Goal: Transaction & Acquisition: Purchase product/service

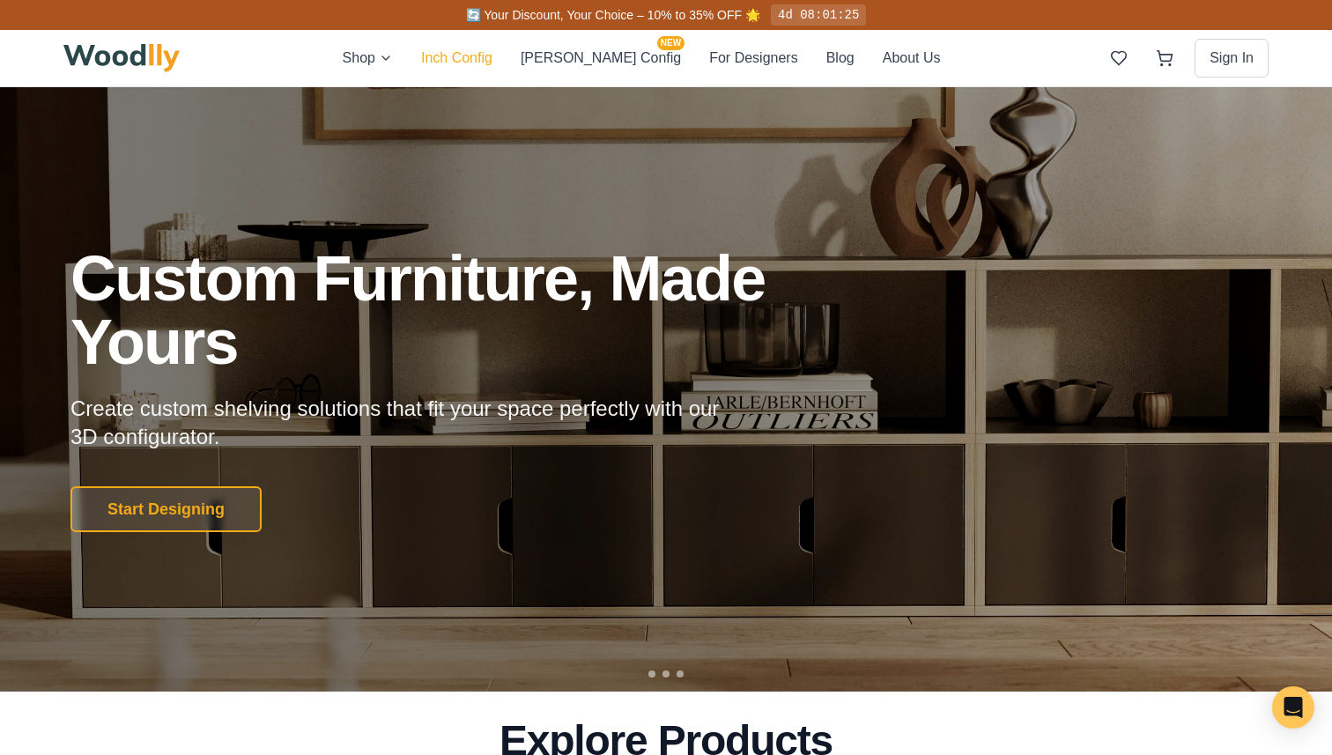
click at [493, 65] on button "Inch Config" at bounding box center [456, 58] width 71 height 23
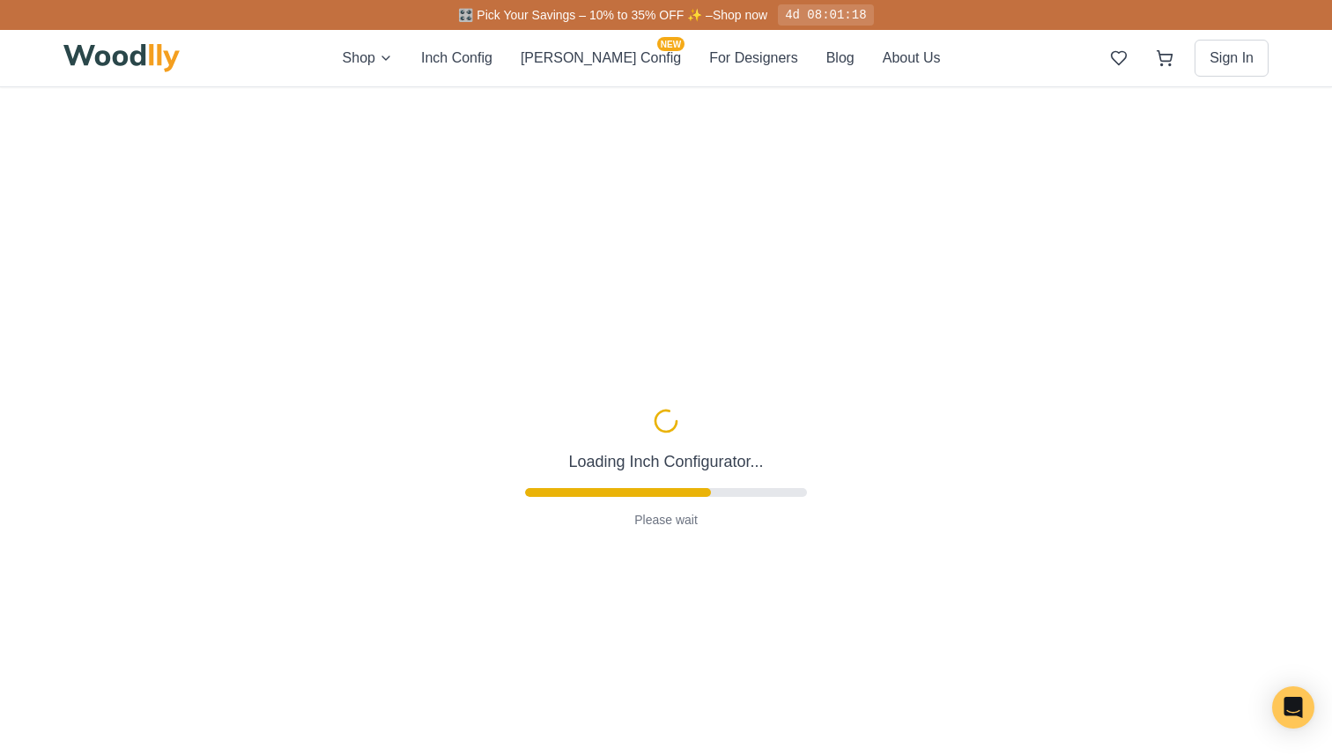
type input "63"
type input "2"
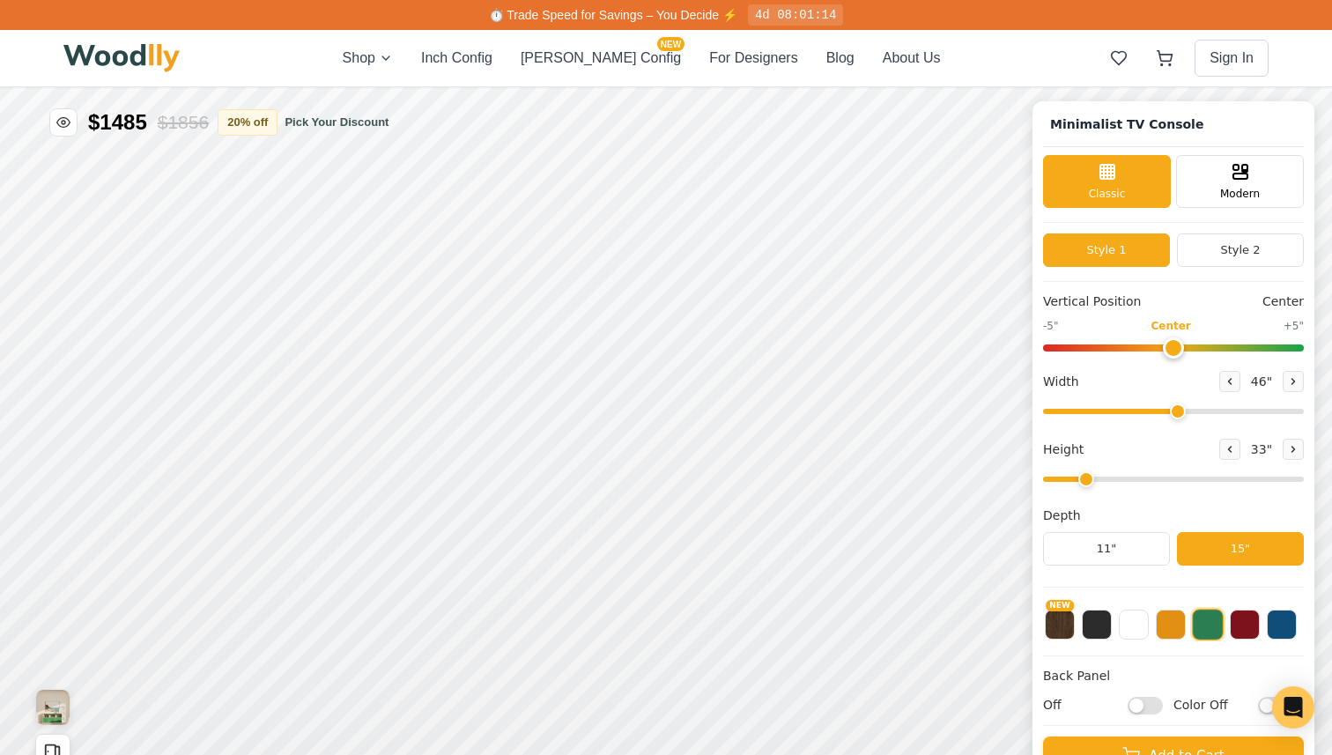
drag, startPoint x: 1163, startPoint y: 404, endPoint x: 1174, endPoint y: 412, distance: 12.7
type input "46"
click at [1154, 412] on input "range" at bounding box center [1173, 411] width 261 height 5
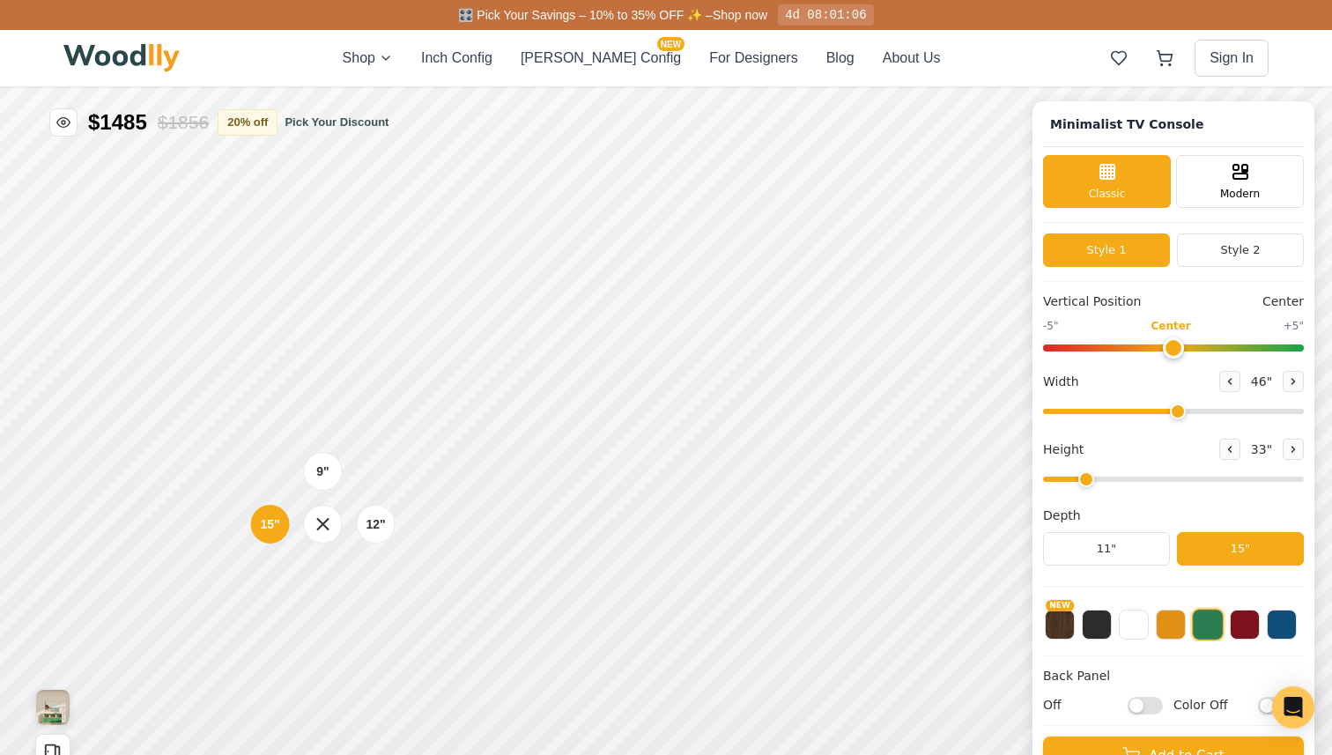
click at [339, 482] on div "9" 12" 15"" at bounding box center [323, 524] width 176 height 176
click at [360, 524] on div "12" Medium" at bounding box center [375, 524] width 41 height 41
click at [377, 523] on div "12"" at bounding box center [370, 525] width 20 height 19
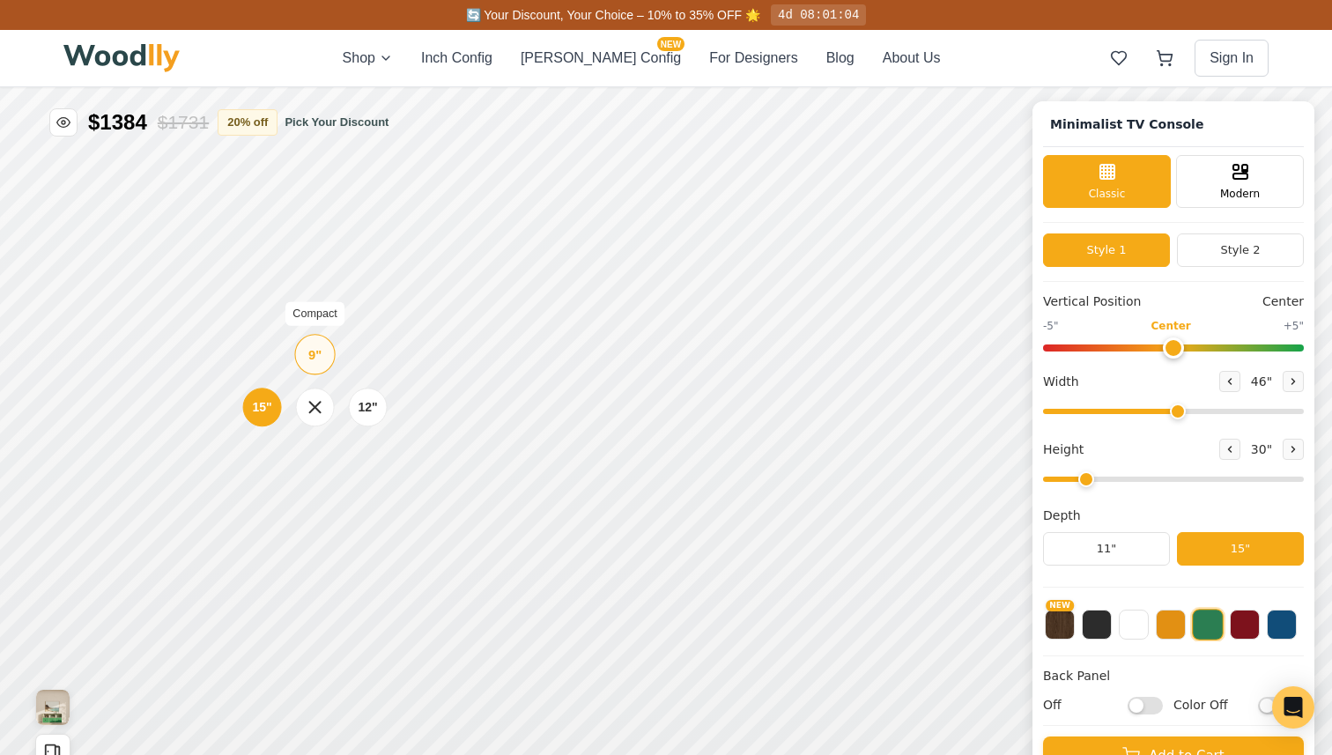
click at [324, 358] on div "9" Compact" at bounding box center [314, 354] width 41 height 41
click at [1154, 615] on button at bounding box center [1171, 623] width 30 height 30
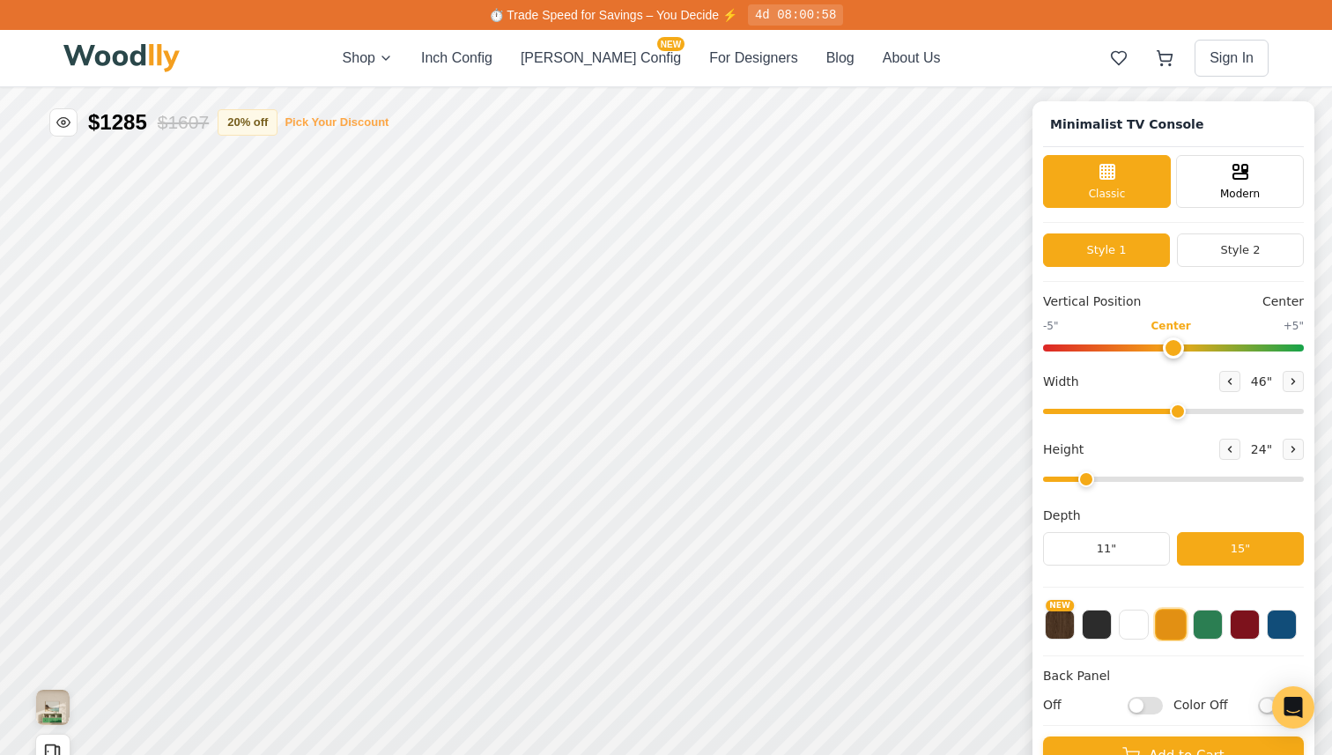
click at [319, 129] on button "Pick Your Discount" at bounding box center [337, 123] width 104 height 18
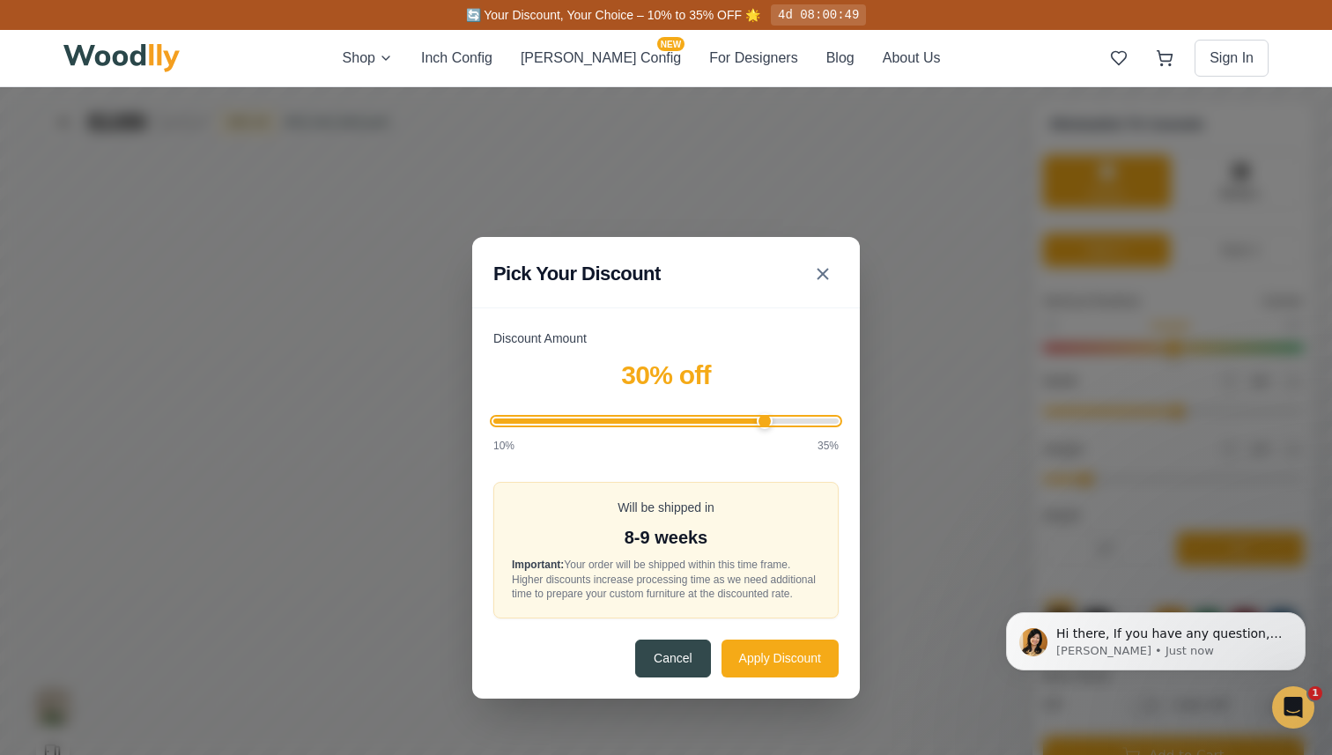
drag, startPoint x: 628, startPoint y: 418, endPoint x: 766, endPoint y: 424, distance: 137.6
type input "30"
click at [766, 424] on input "Discount Amount" at bounding box center [665, 421] width 345 height 5
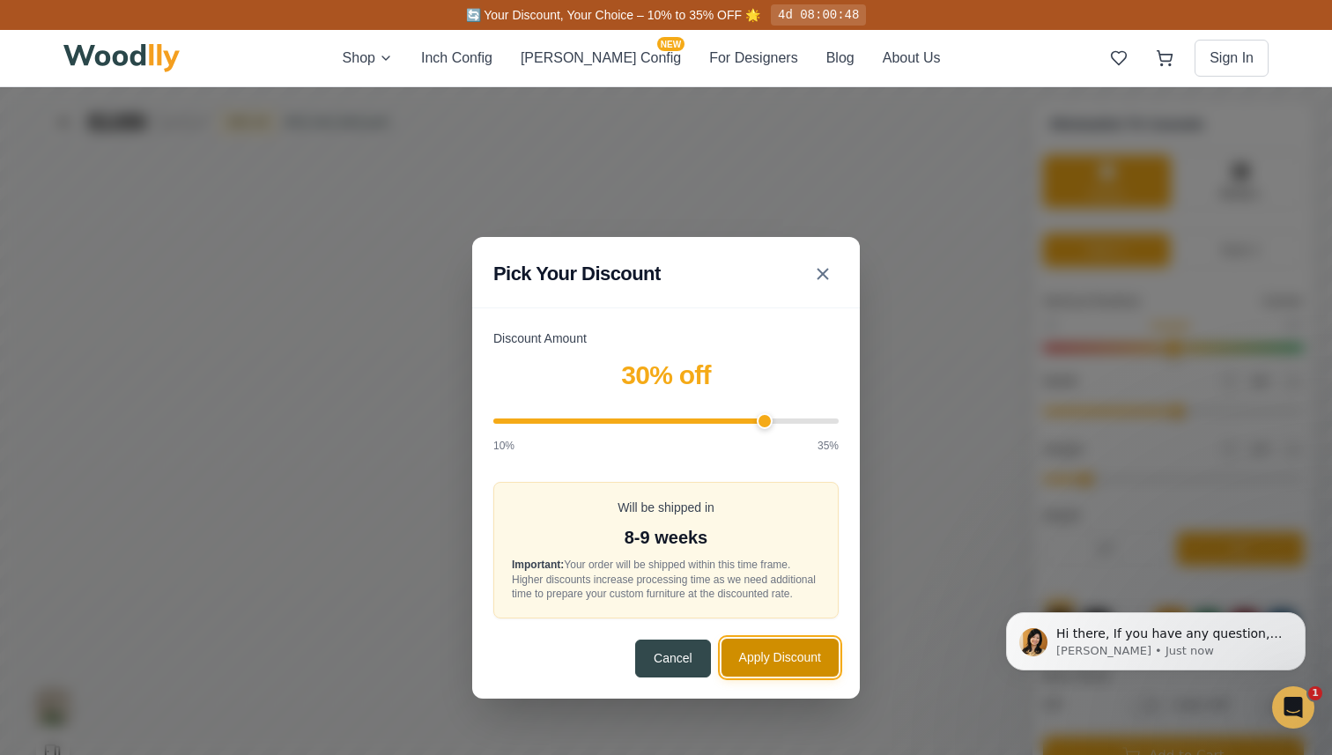
click at [760, 657] on button "Apply Discount" at bounding box center [780, 658] width 117 height 38
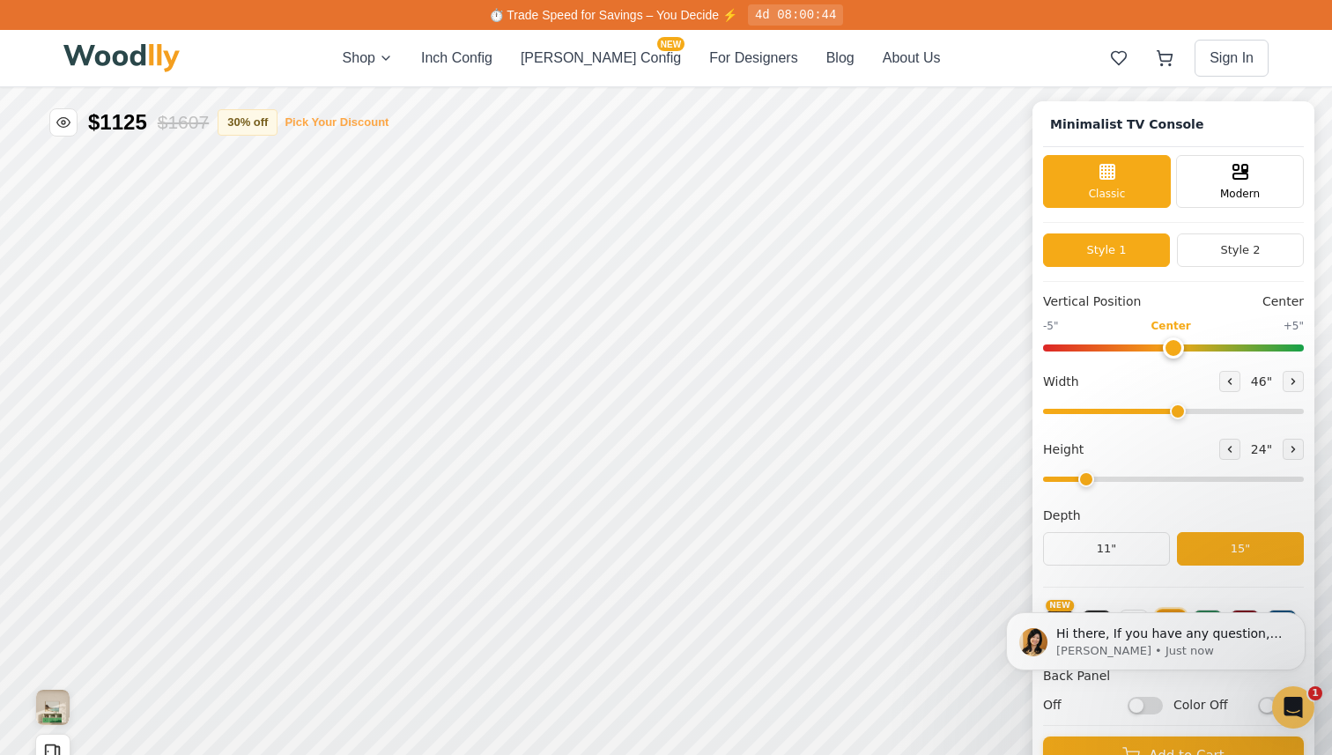
click at [389, 122] on button "Pick Your Discount" at bounding box center [337, 123] width 104 height 18
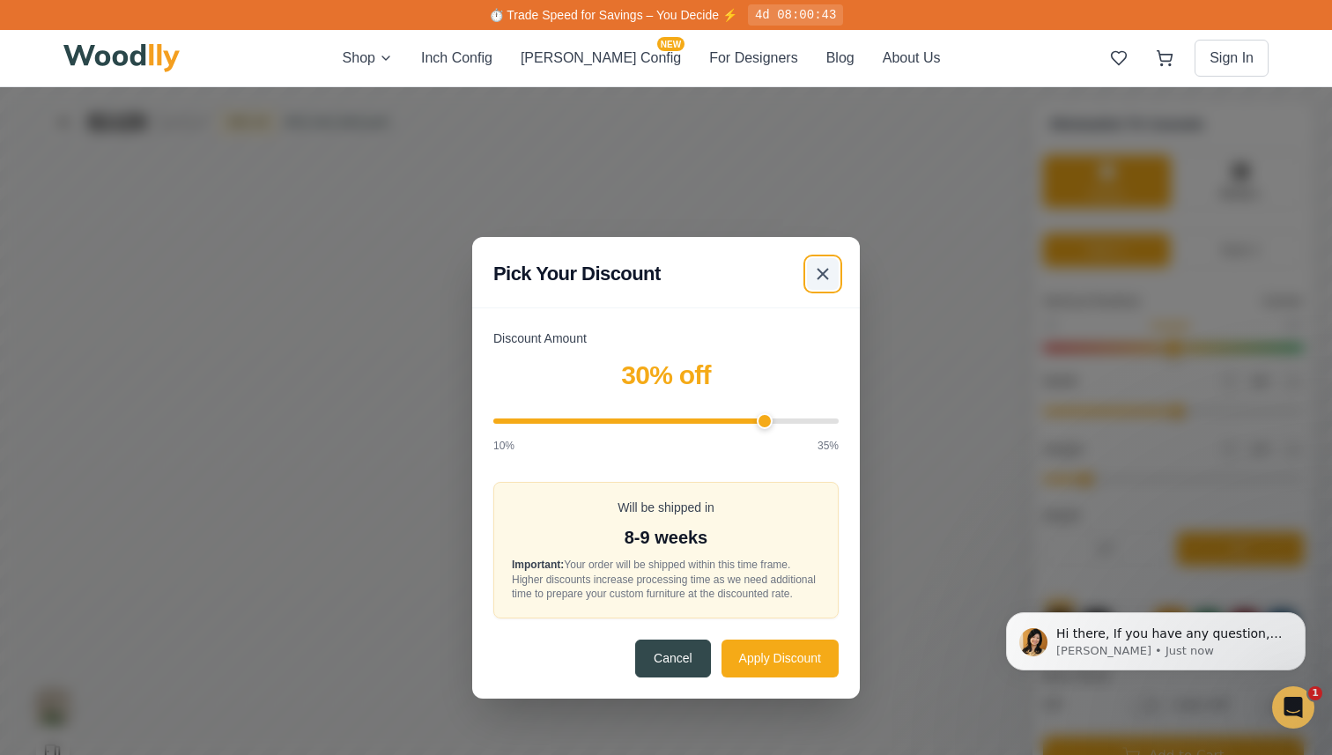
click at [816, 272] on icon at bounding box center [822, 273] width 21 height 21
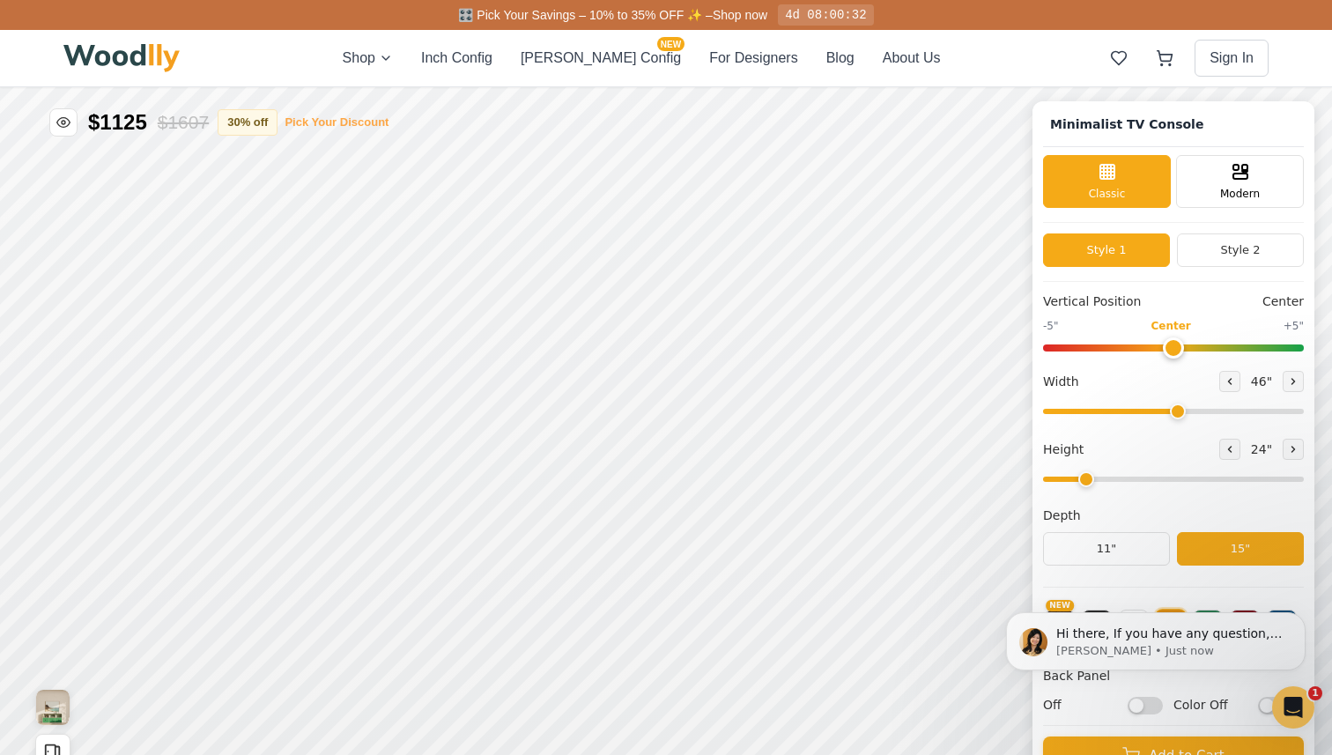
click at [349, 120] on button "Pick Your Discount" at bounding box center [337, 123] width 104 height 18
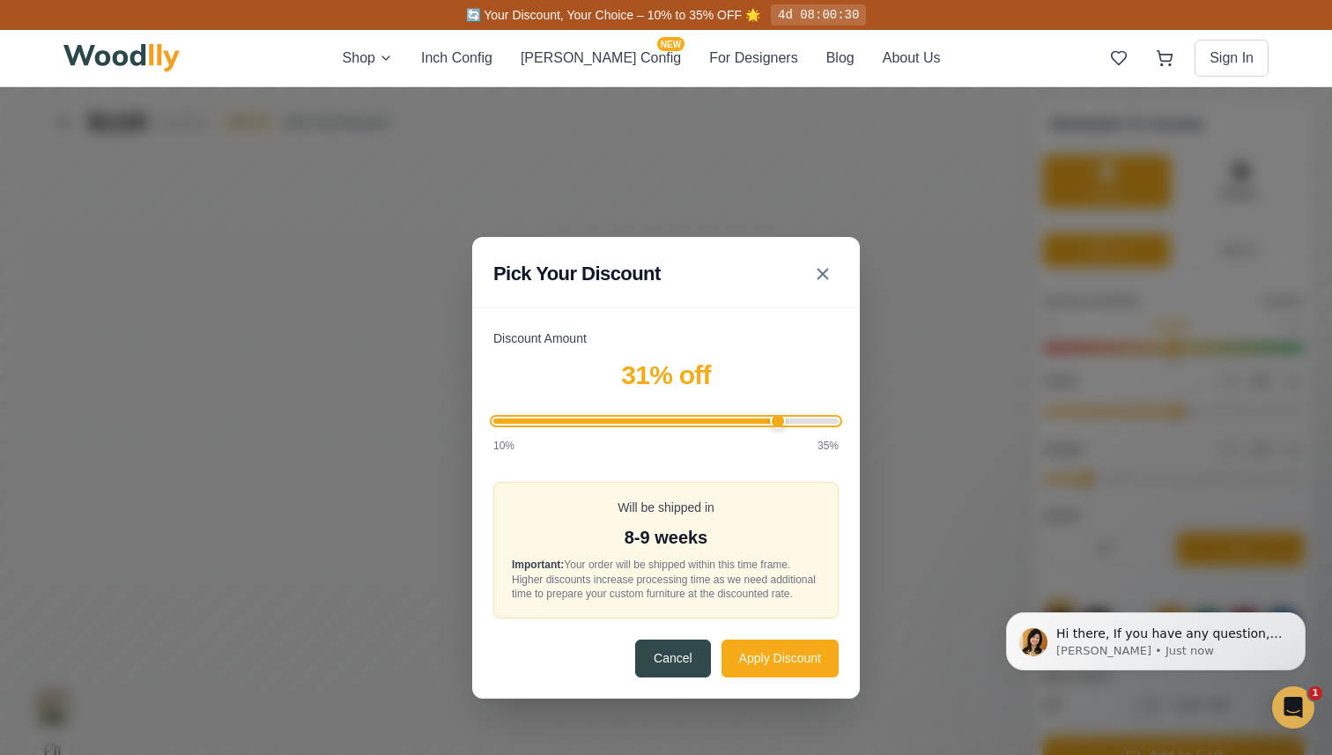
type input "30"
drag, startPoint x: 764, startPoint y: 417, endPoint x: 760, endPoint y: 438, distance: 21.6
click at [760, 424] on input "Discount Amount" at bounding box center [665, 421] width 345 height 5
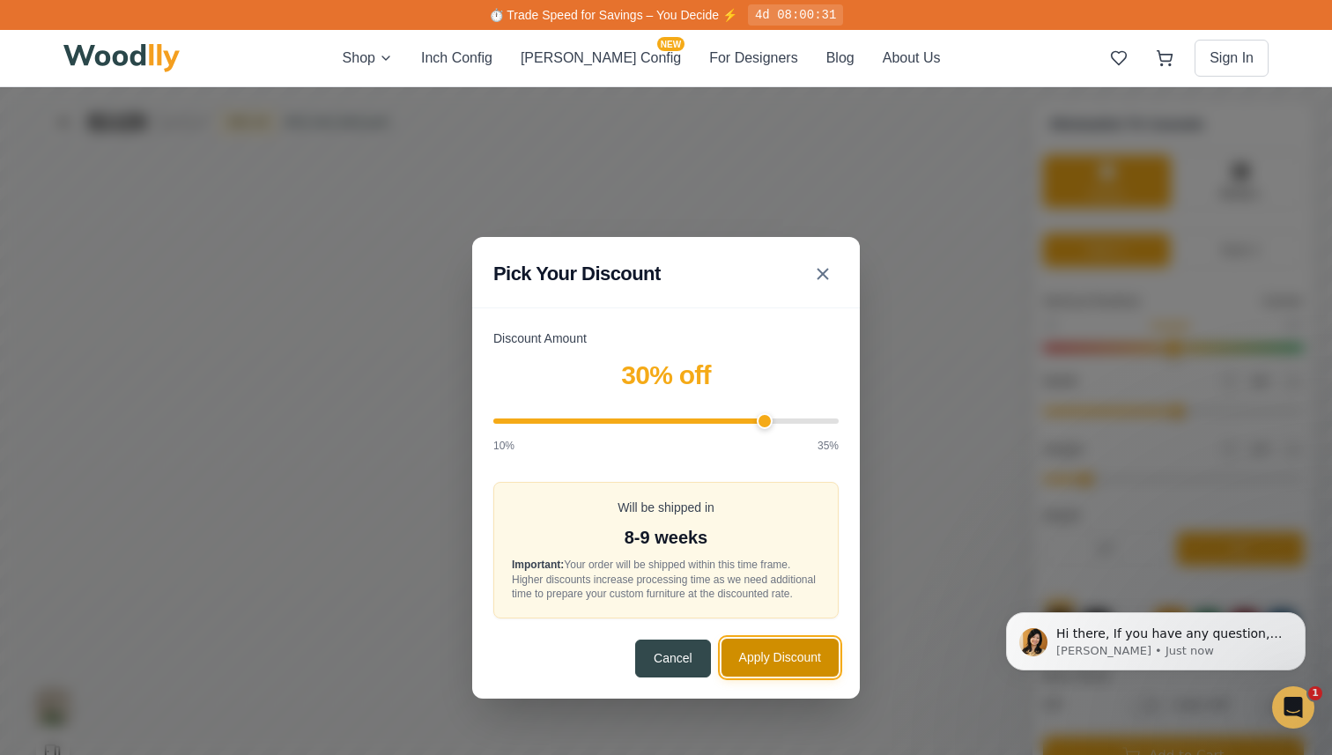
click at [762, 662] on button "Apply Discount" at bounding box center [780, 658] width 117 height 38
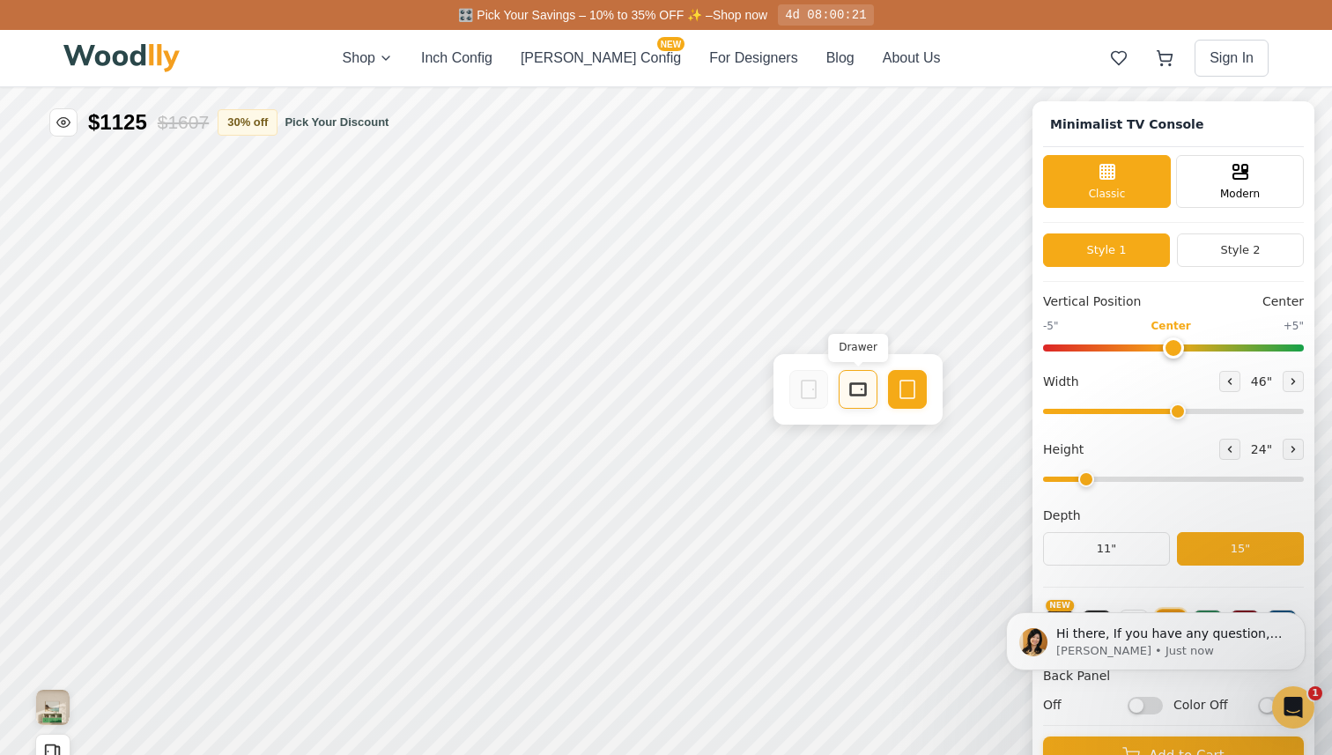
click at [875, 396] on div "Drawer" at bounding box center [858, 389] width 39 height 39
click at [895, 394] on div "Empty Space" at bounding box center [910, 393] width 39 height 39
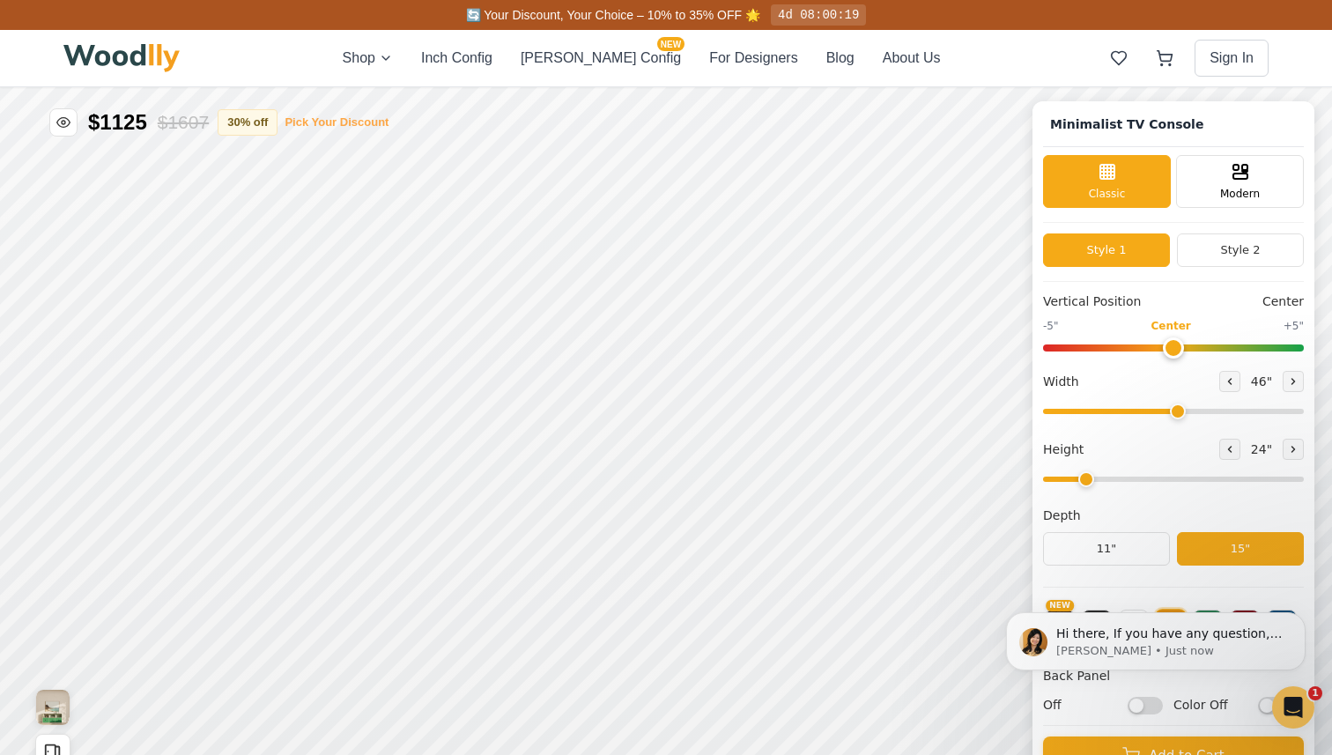
click at [389, 122] on button "Pick Your Discount" at bounding box center [337, 123] width 104 height 18
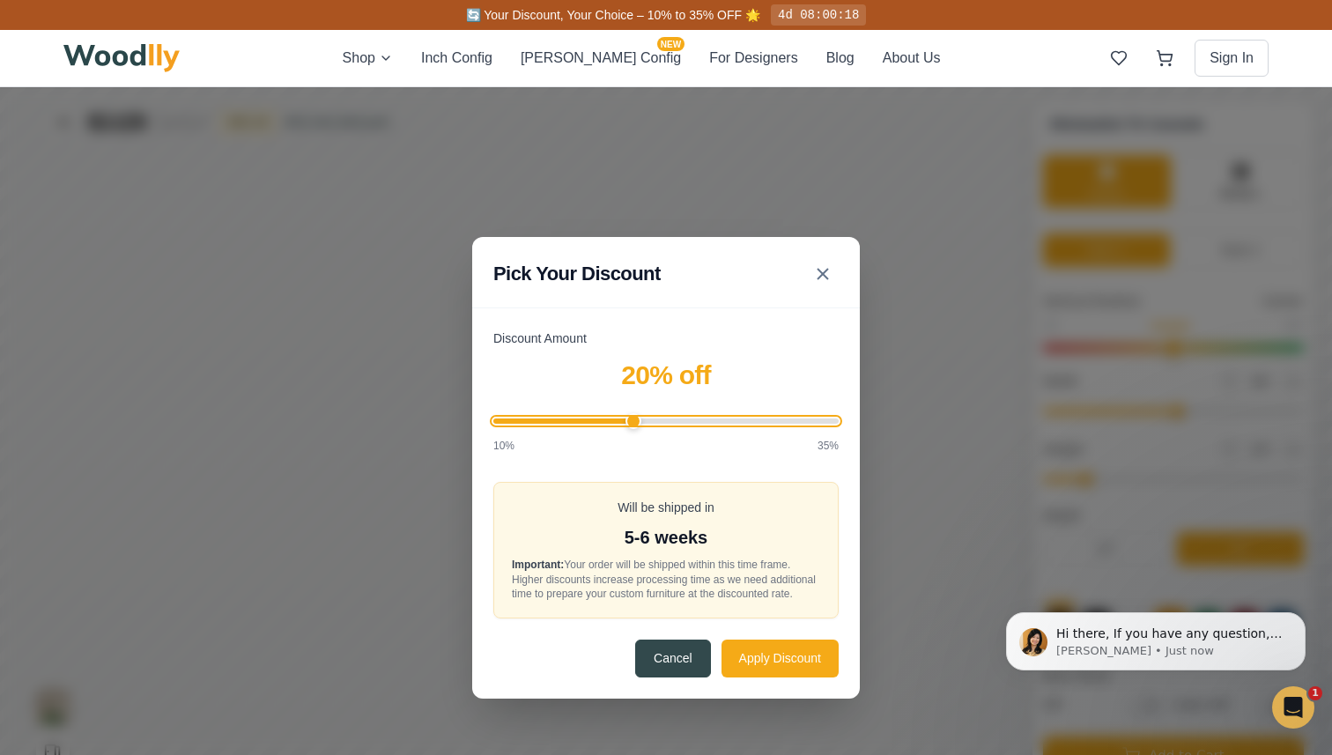
type input "20"
click at [634, 420] on input "Discount Amount" at bounding box center [665, 421] width 345 height 5
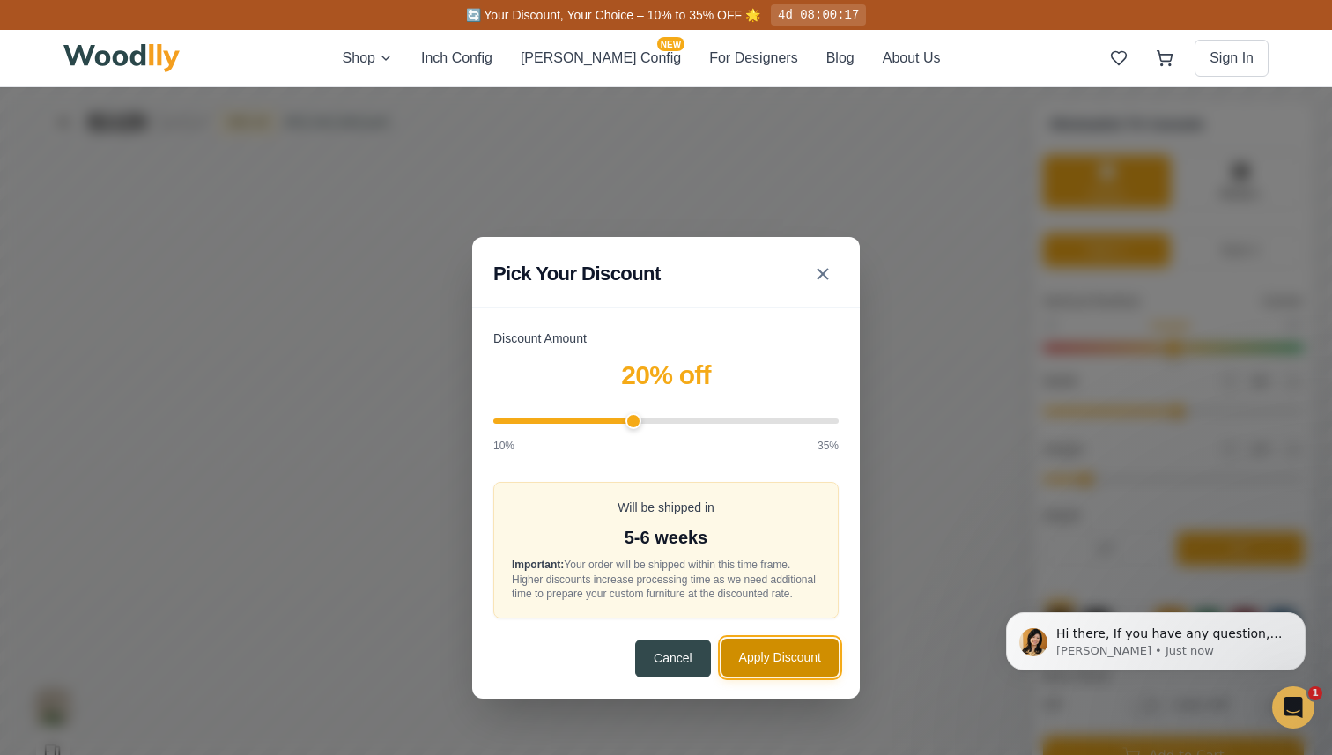
click at [760, 668] on button "Apply Discount" at bounding box center [780, 658] width 117 height 38
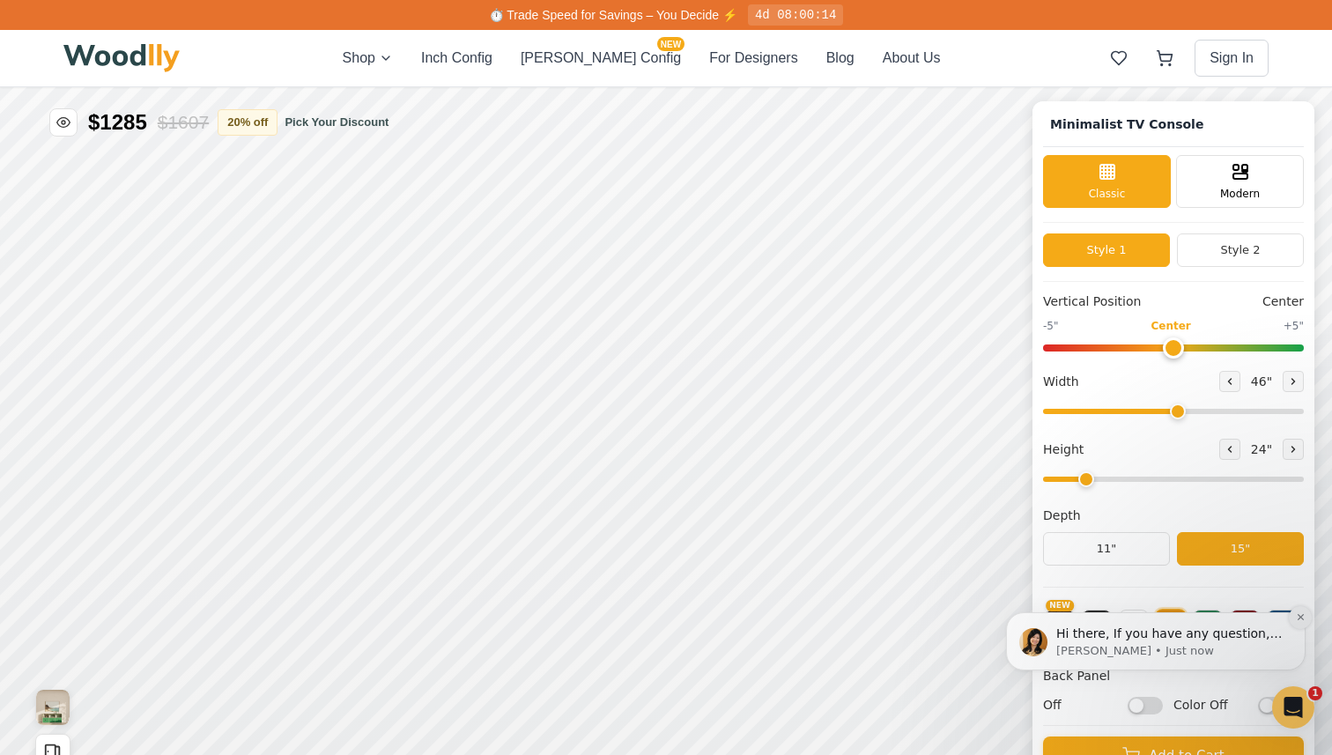
click at [1154, 618] on button "Dismiss notification" at bounding box center [1300, 617] width 23 height 23
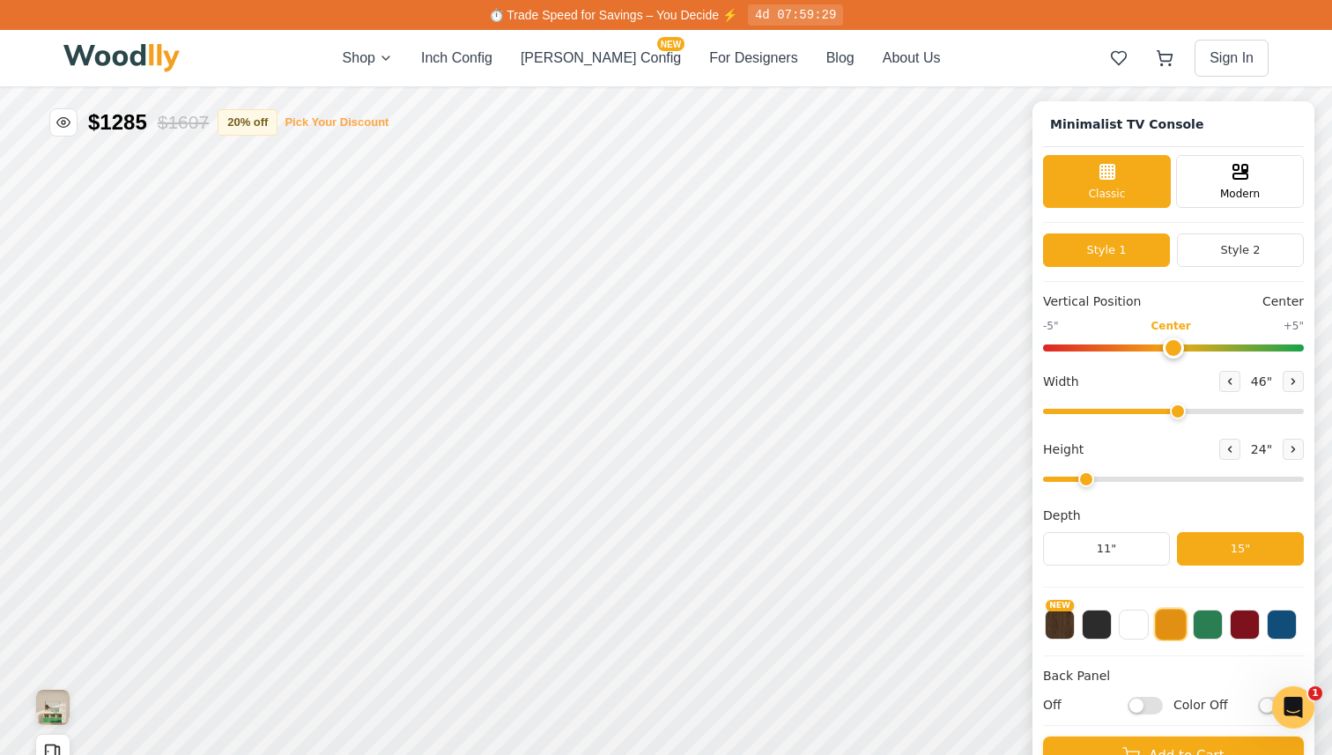
click at [333, 126] on button "Pick Your Discount" at bounding box center [337, 123] width 104 height 18
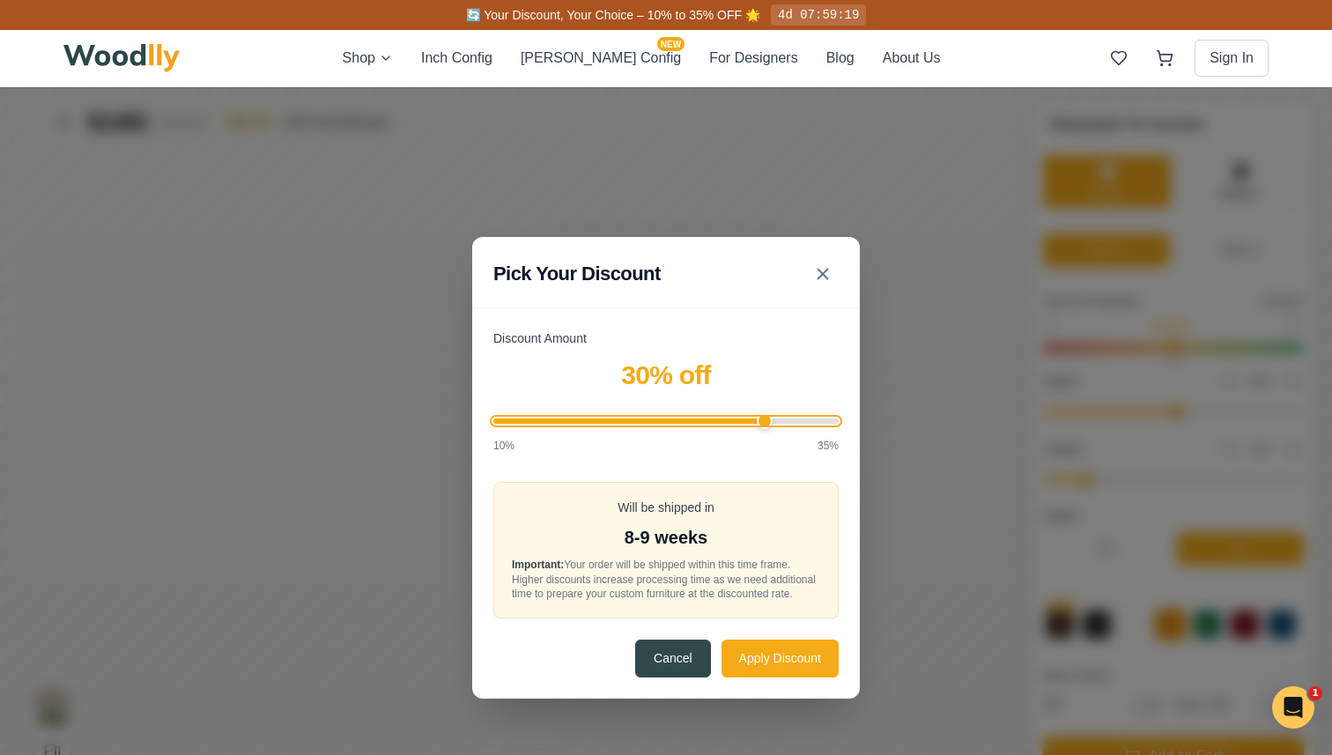
drag, startPoint x: 632, startPoint y: 415, endPoint x: 762, endPoint y: 433, distance: 131.6
type input "30"
click at [762, 424] on input "Discount Amount" at bounding box center [665, 421] width 345 height 5
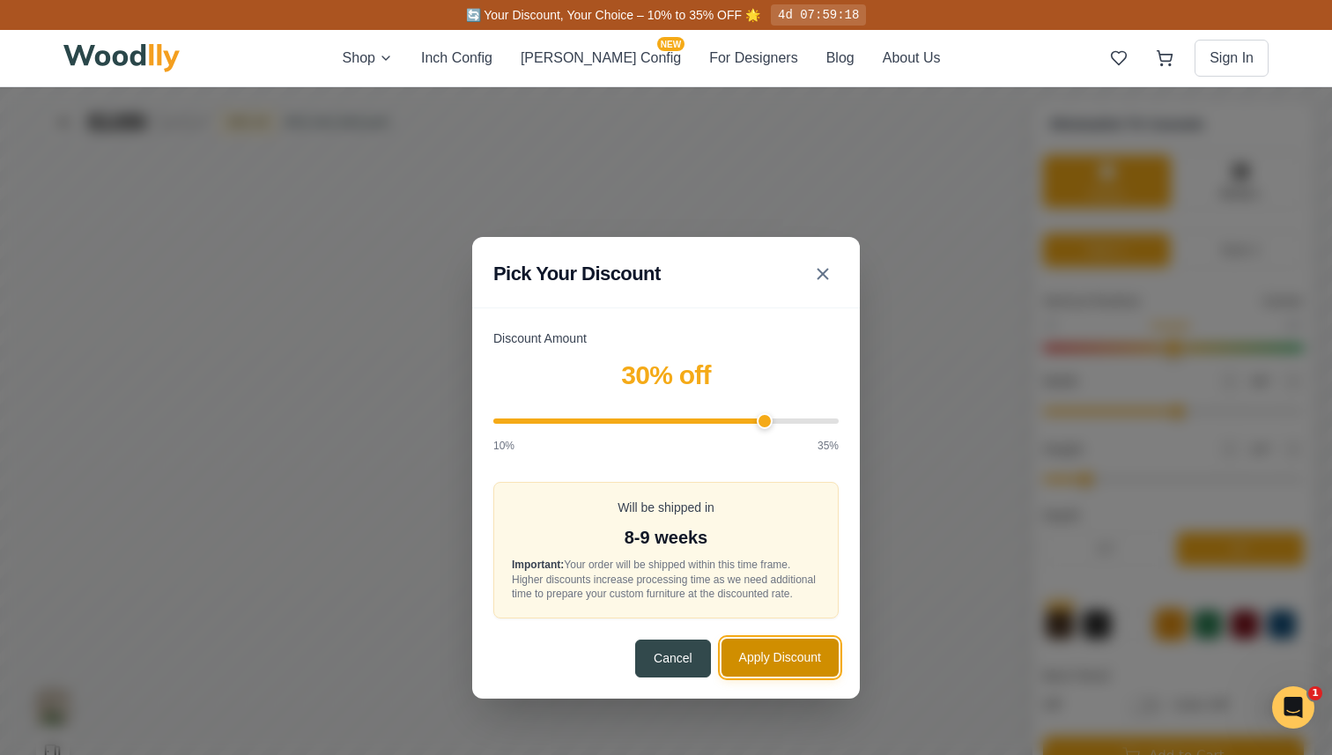
click at [759, 664] on button "Apply Discount" at bounding box center [780, 658] width 117 height 38
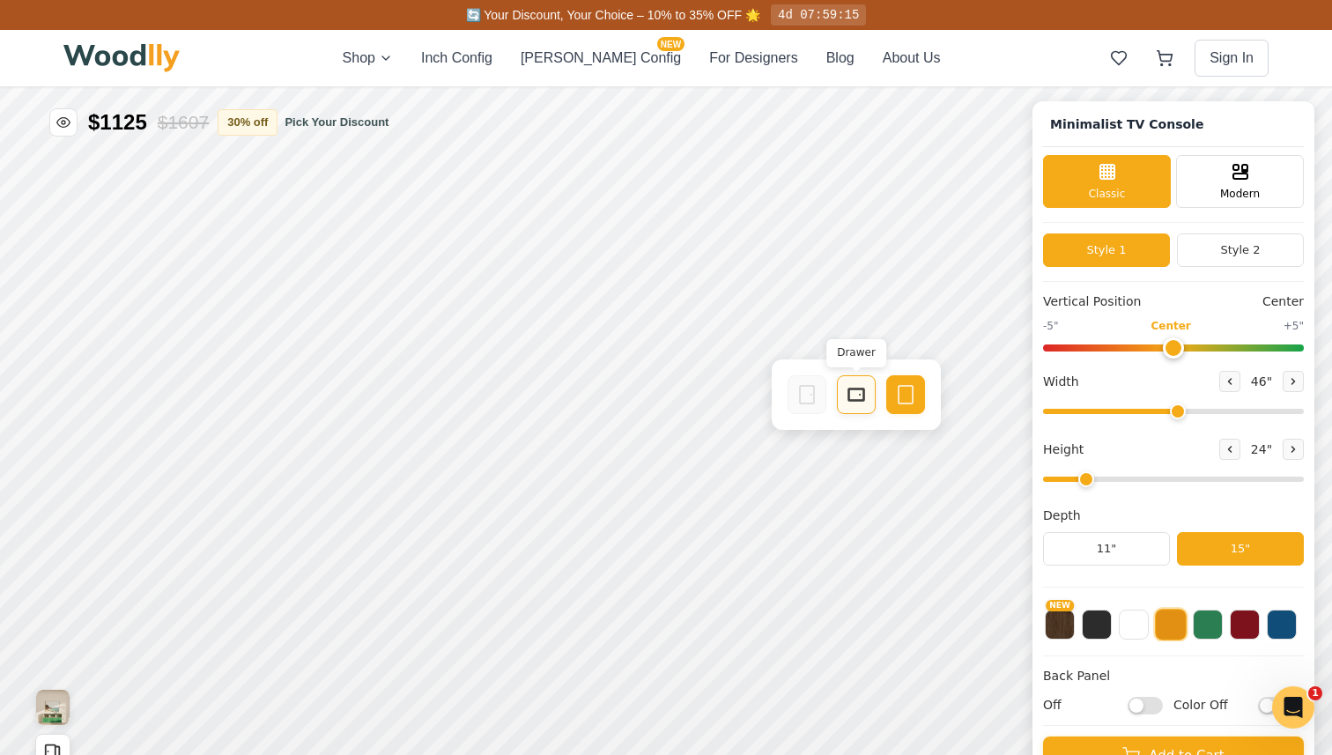
click at [849, 395] on rect at bounding box center [856, 394] width 14 height 11
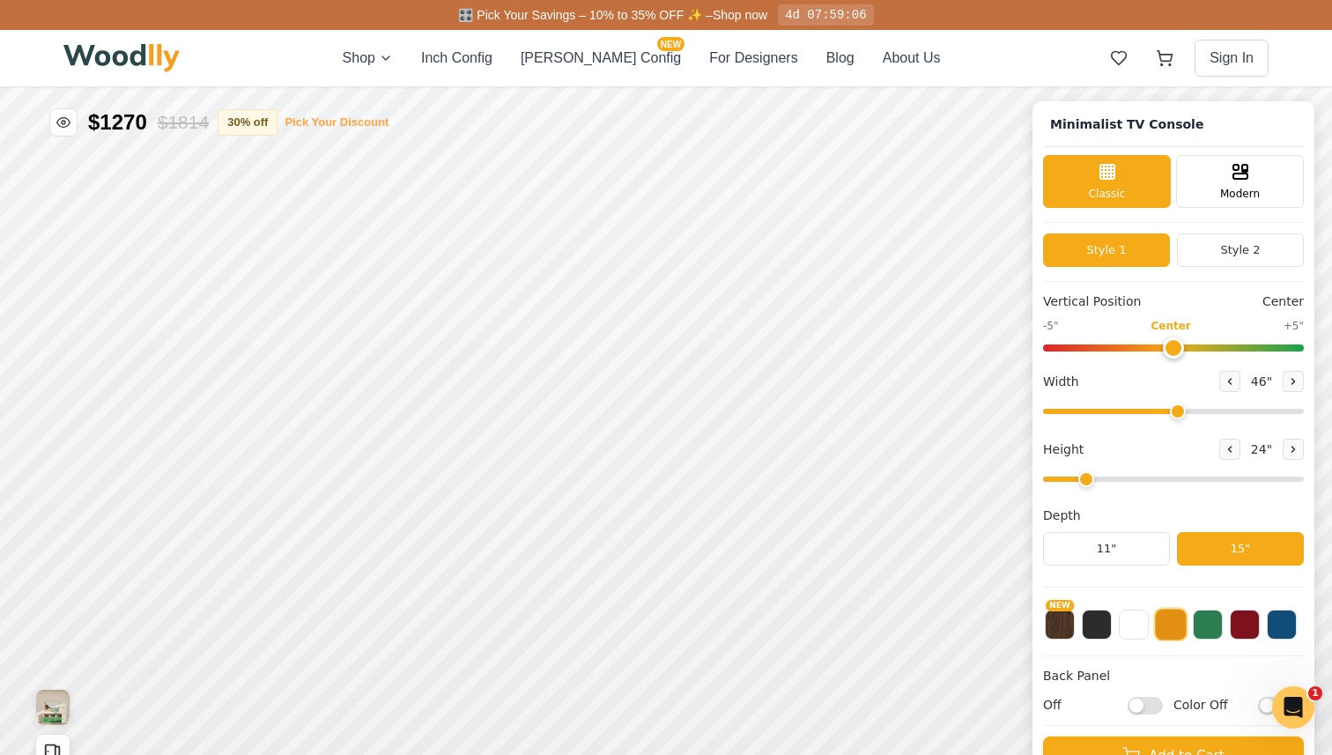
click at [323, 125] on button "Pick Your Discount" at bounding box center [337, 123] width 104 height 18
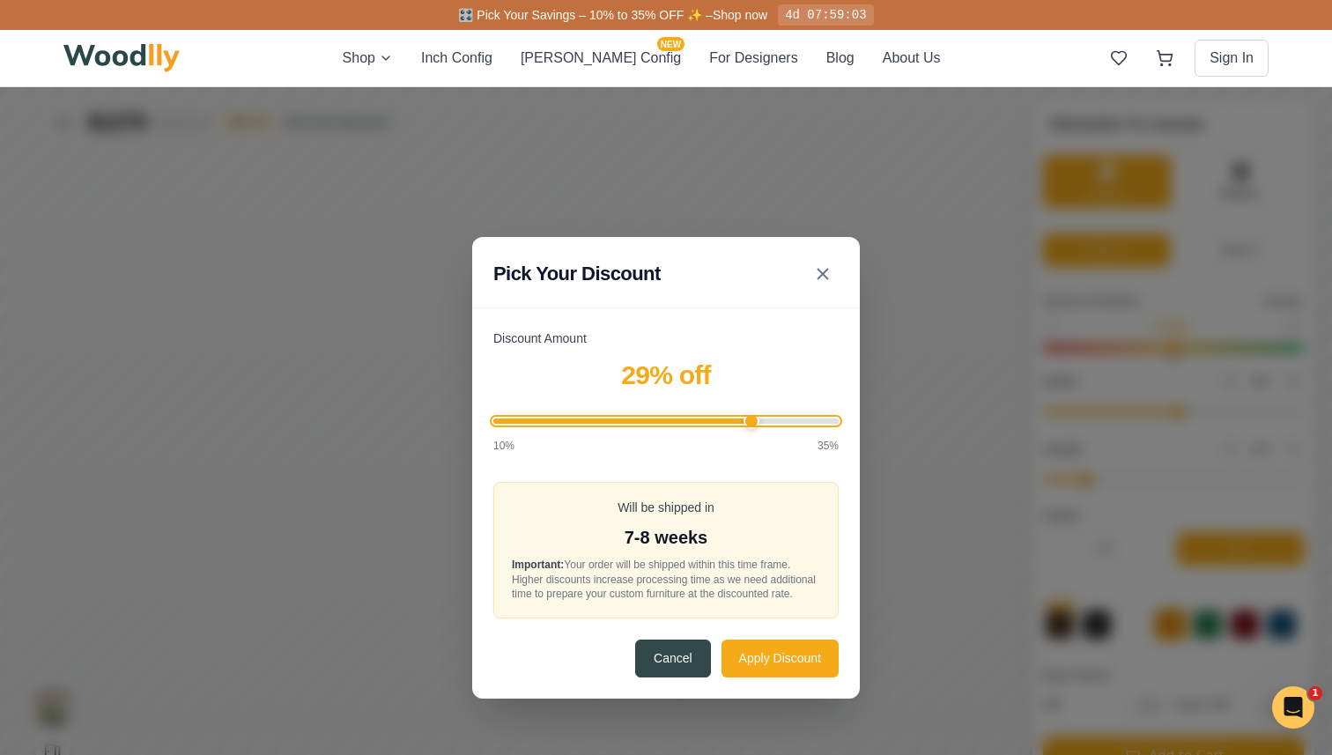
type input "30"
drag, startPoint x: 760, startPoint y: 415, endPoint x: 766, endPoint y: 427, distance: 12.6
click at [766, 424] on input "Discount Amount" at bounding box center [665, 421] width 345 height 5
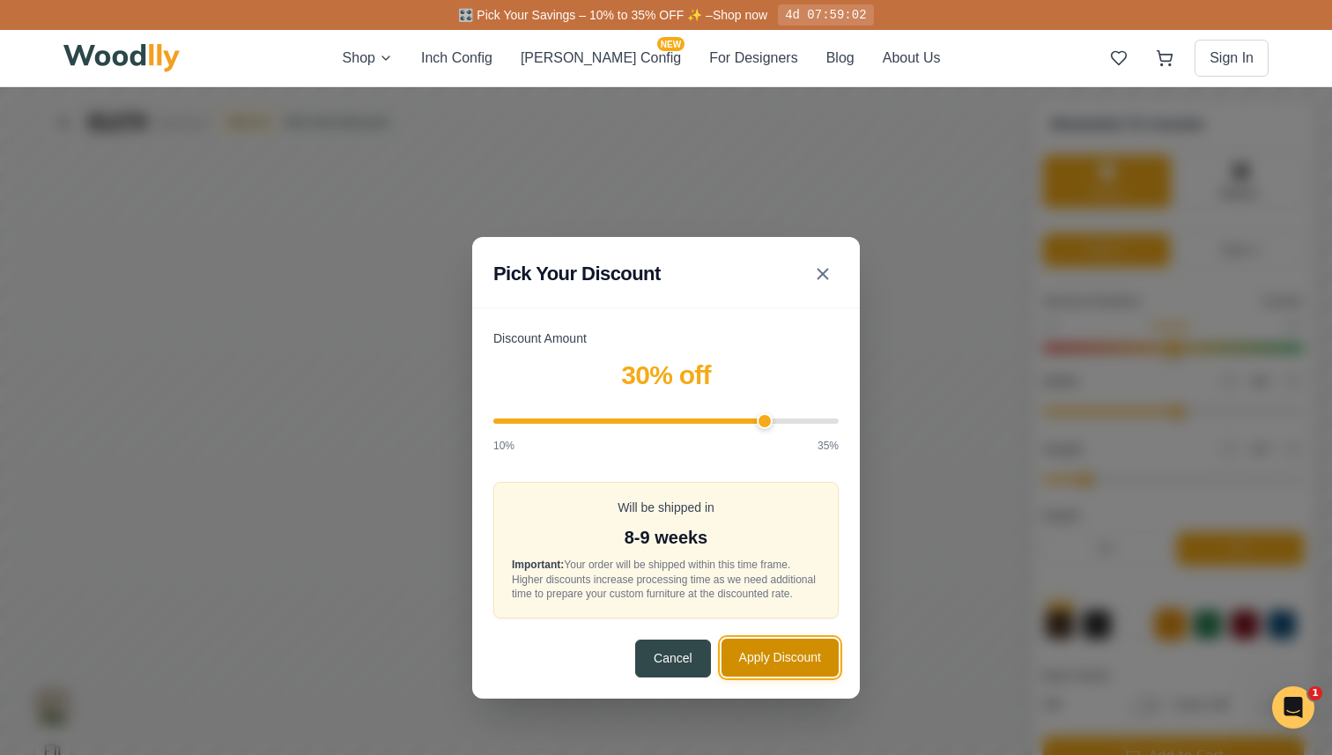
click at [760, 667] on button "Apply Discount" at bounding box center [780, 658] width 117 height 38
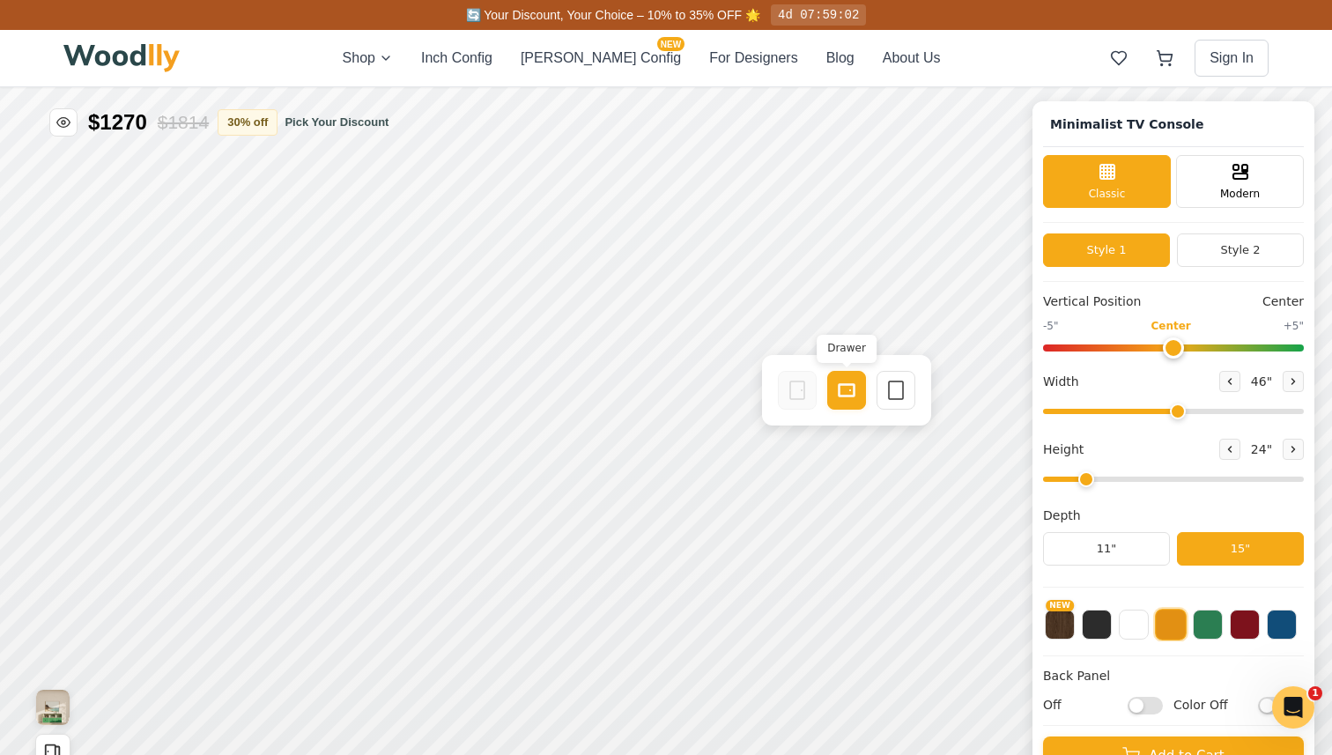
click at [839, 389] on rect at bounding box center [847, 390] width 16 height 12
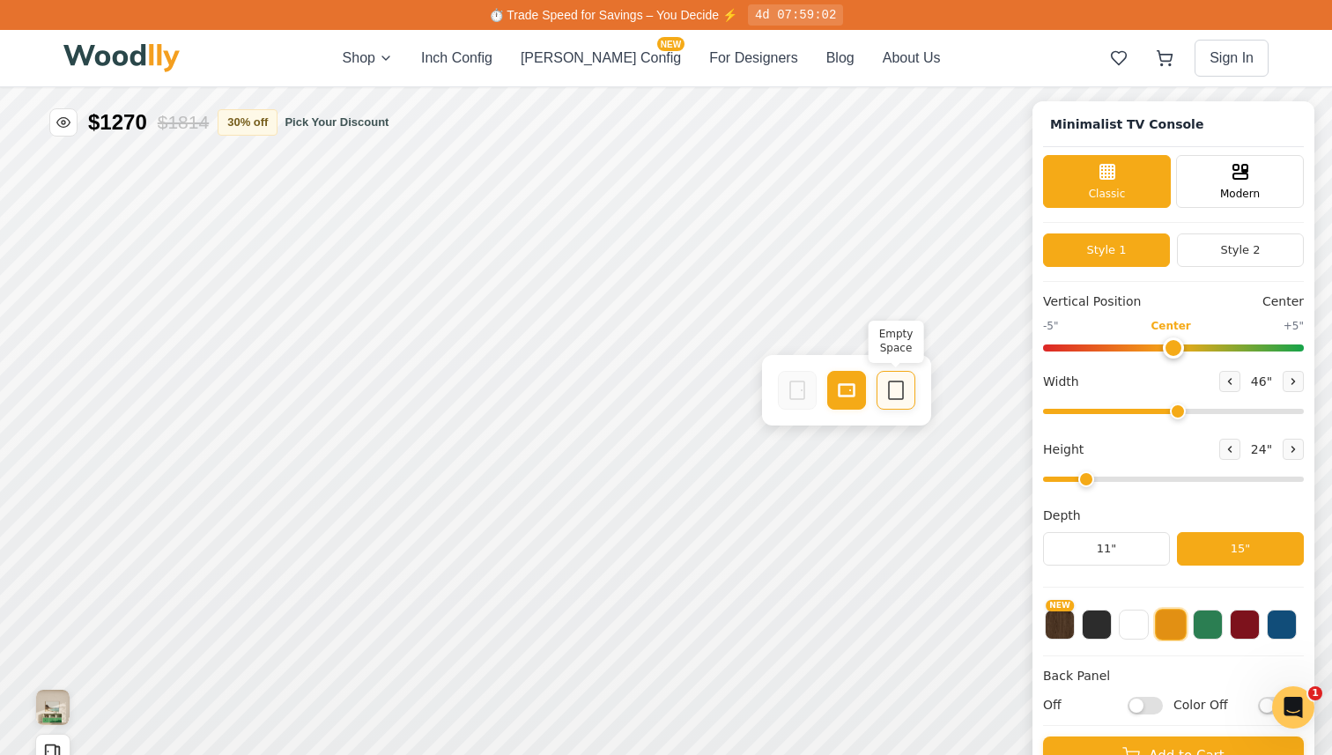
click at [890, 389] on icon at bounding box center [896, 390] width 21 height 21
click at [333, 125] on button "Pick Your Discount" at bounding box center [337, 123] width 104 height 18
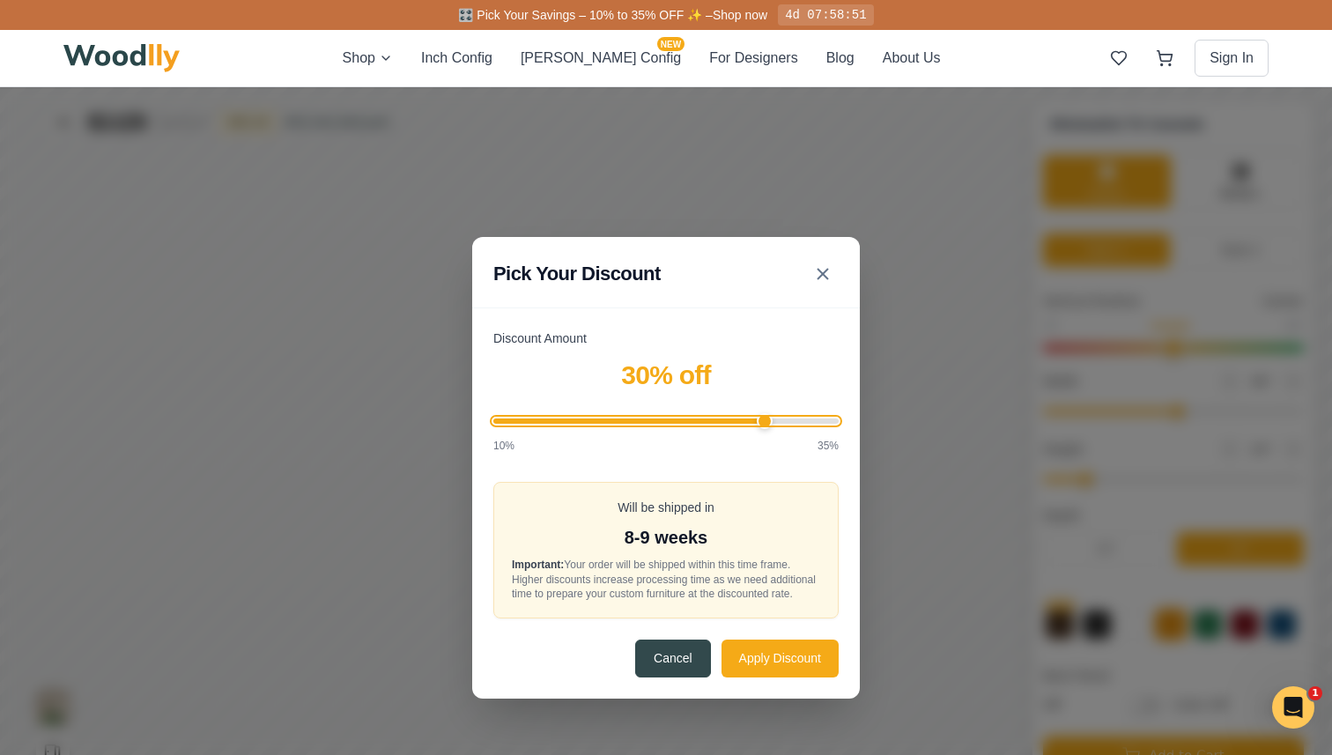
drag, startPoint x: 757, startPoint y: 415, endPoint x: 764, endPoint y: 432, distance: 18.2
click at [764, 424] on input "Discount Amount" at bounding box center [665, 421] width 345 height 5
drag, startPoint x: 757, startPoint y: 408, endPoint x: 728, endPoint y: 413, distance: 29.6
type input "27"
click at [728, 419] on input "Discount Amount" at bounding box center [665, 421] width 345 height 5
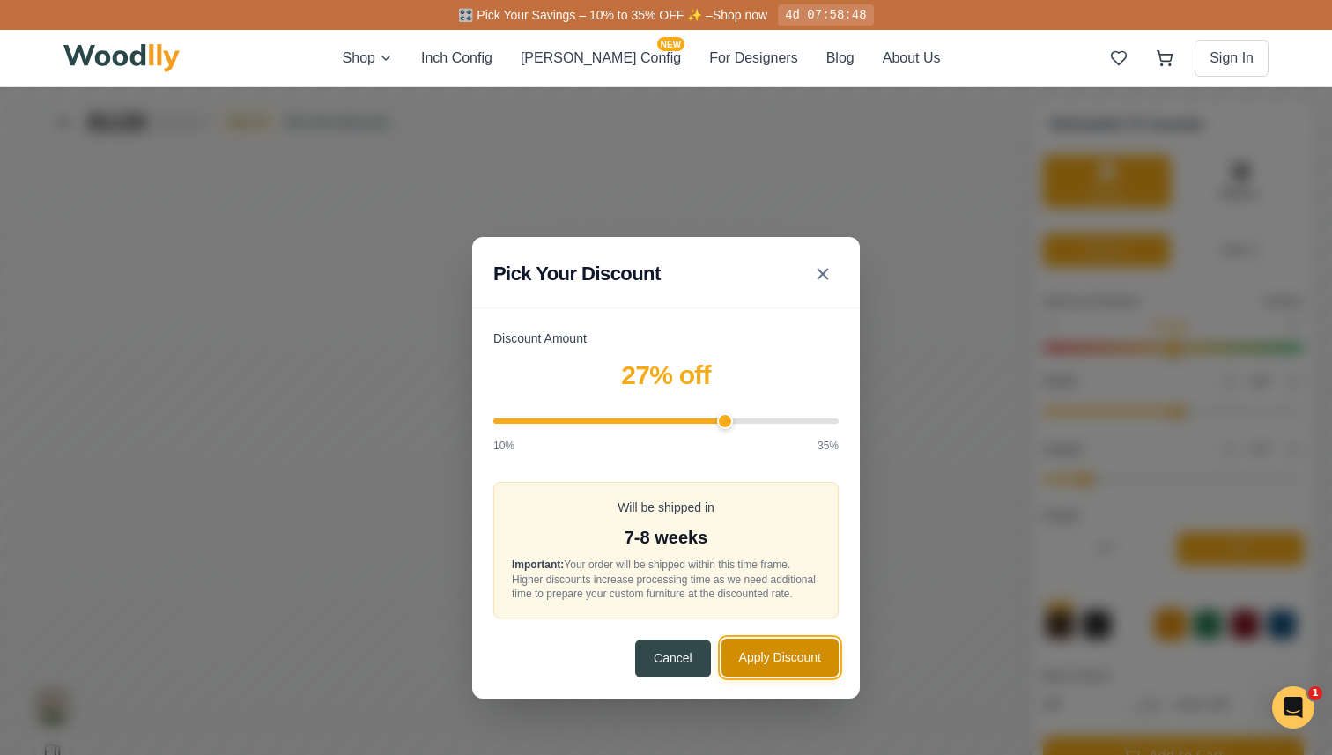
click at [760, 674] on button "Apply Discount" at bounding box center [780, 658] width 117 height 38
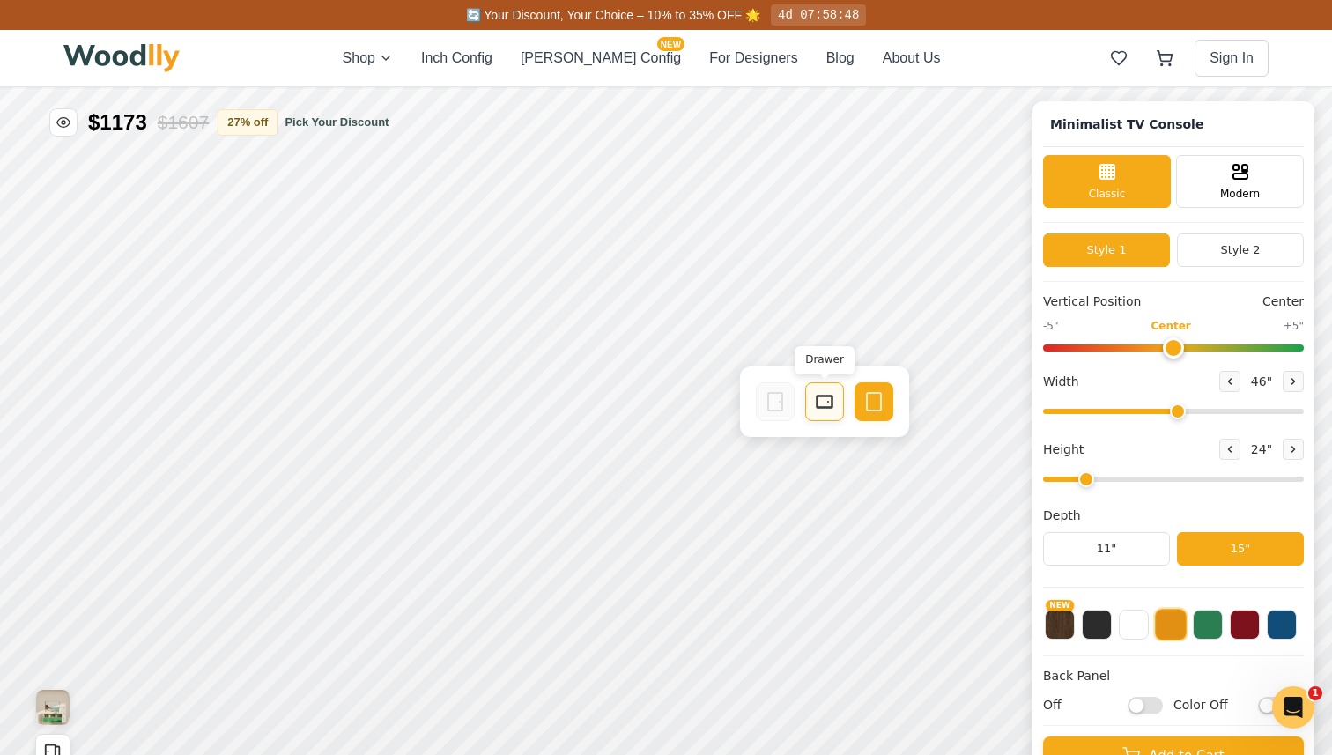
click at [829, 404] on icon at bounding box center [824, 401] width 21 height 21
